Goal: Information Seeking & Learning: Learn about a topic

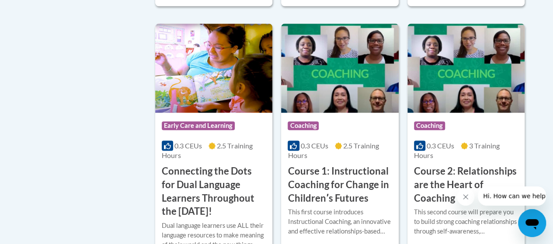
scroll to position [481, 0]
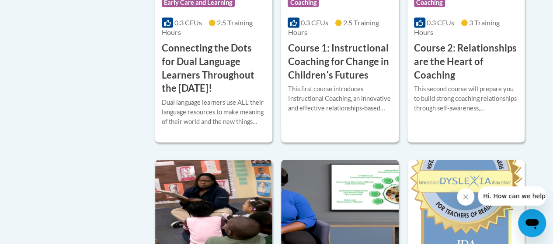
scroll to position [699, 0]
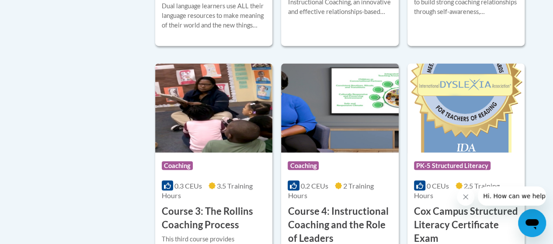
click at [186, 212] on h3 "Course 3: The Rollins Coaching Process" at bounding box center [214, 218] width 104 height 27
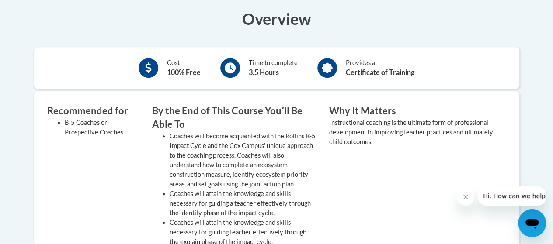
scroll to position [131, 0]
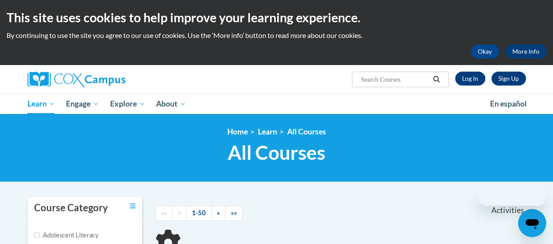
scroll to position [285, 0]
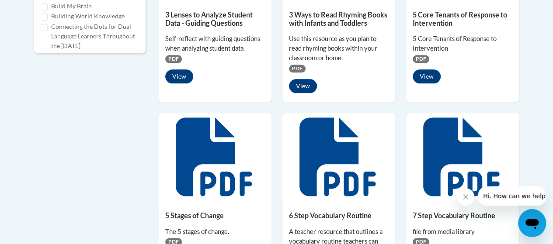
scroll to position [612, 0]
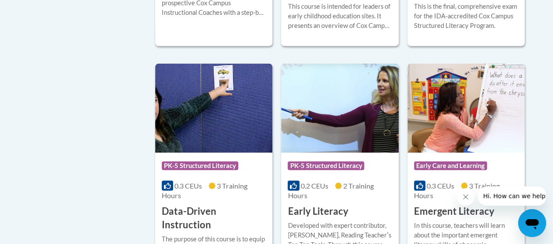
scroll to position [918, 0]
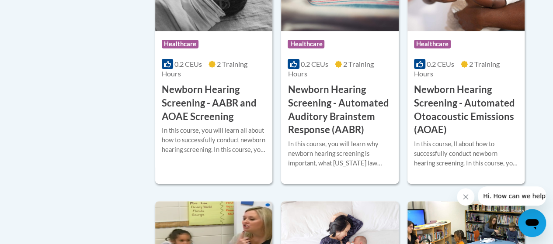
scroll to position [2054, 0]
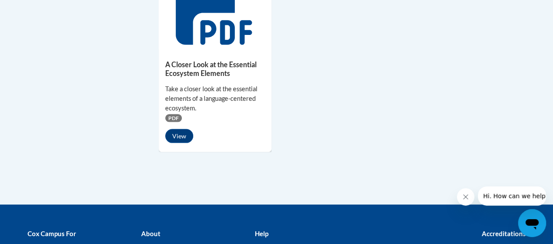
scroll to position [952, 0]
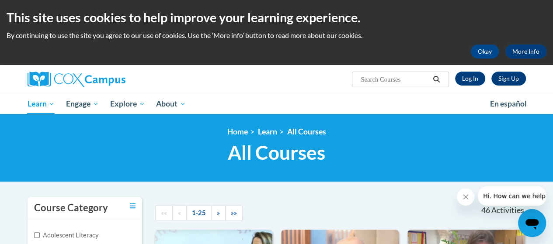
click at [370, 80] on input "Search..." at bounding box center [395, 79] width 70 height 10
type input "success criteria"
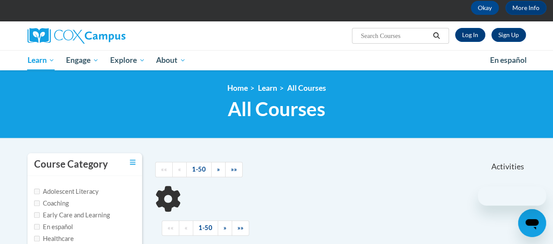
type input "success criteria"
